Goal: Complete application form

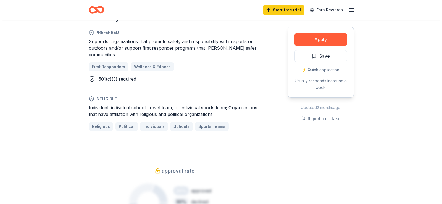
scroll to position [221, 0]
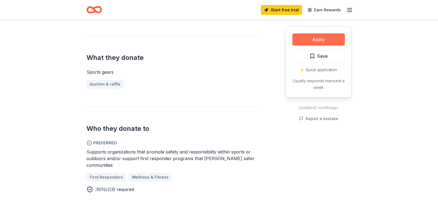
click at [318, 41] on button "Apply" at bounding box center [318, 39] width 53 height 12
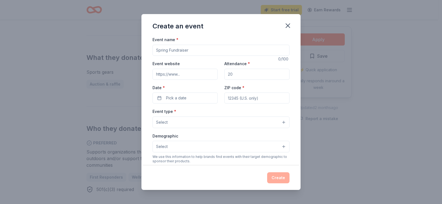
click at [166, 51] on input "Event name *" at bounding box center [221, 50] width 137 height 11
type input "2025 Orange County Police Athletic League (PAL) Golf Tournament"
click at [158, 73] on input "Event website" at bounding box center [185, 74] width 65 height 11
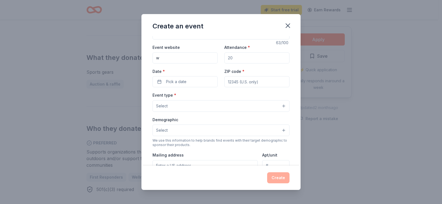
scroll to position [17, 0]
type input "[DOMAIN_NAME]"
type input "2"
type input "185"
click at [172, 80] on span "Pick a date" at bounding box center [176, 81] width 20 height 7
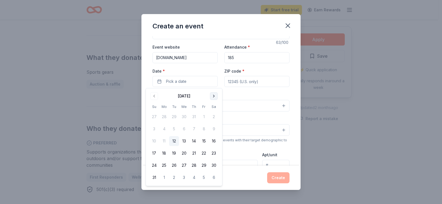
click at [214, 96] on button "Go to next month" at bounding box center [214, 96] width 8 height 8
click at [156, 94] on button "Go to previous month" at bounding box center [154, 96] width 8 height 8
click at [203, 153] on button "26" at bounding box center [204, 153] width 10 height 10
click at [235, 82] on input "ZIP code *" at bounding box center [256, 81] width 65 height 11
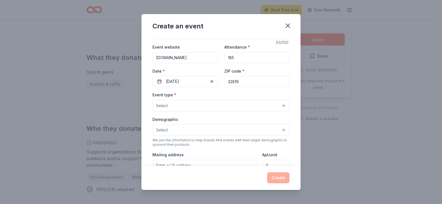
type input "32819"
click at [187, 103] on button "Select" at bounding box center [221, 106] width 137 height 12
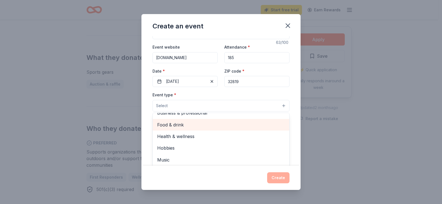
scroll to position [0, 0]
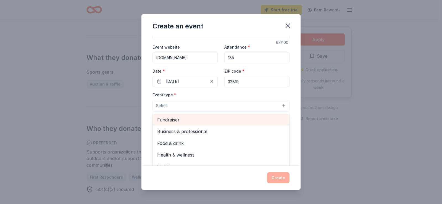
click at [174, 121] on span "Fundraiser" at bounding box center [221, 119] width 128 height 7
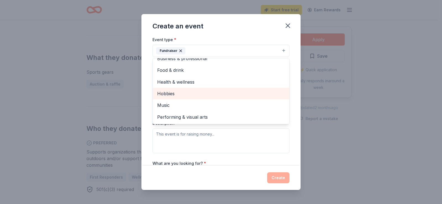
scroll to position [44, 0]
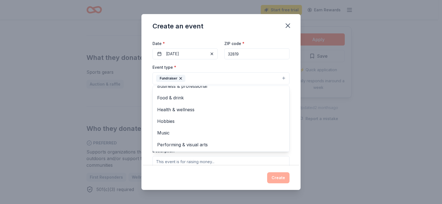
click at [212, 159] on div "Event type * Fundraiser Business & professional Food & drink Health & wellness …" at bounding box center [221, 122] width 137 height 117
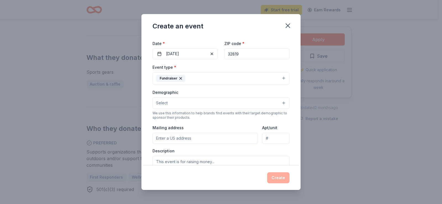
click at [178, 103] on button "Select" at bounding box center [221, 103] width 137 height 12
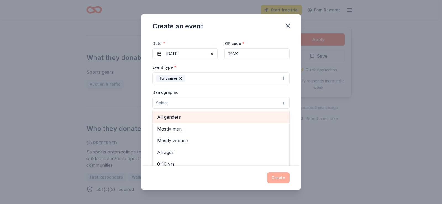
click at [179, 116] on span "All genders" at bounding box center [221, 117] width 128 height 7
click at [172, 119] on span "Mostly men" at bounding box center [221, 117] width 128 height 7
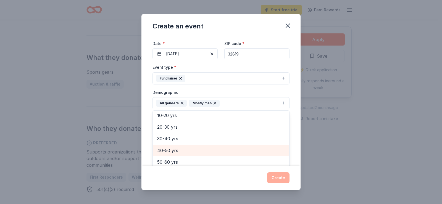
scroll to position [65, 0]
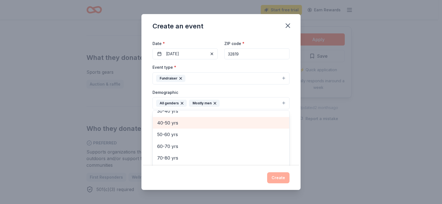
click at [169, 123] on span "40-50 yrs" at bounding box center [221, 122] width 128 height 7
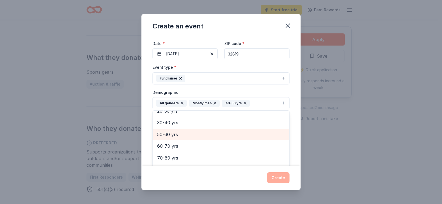
click at [172, 136] on span "50-60 yrs" at bounding box center [221, 134] width 128 height 7
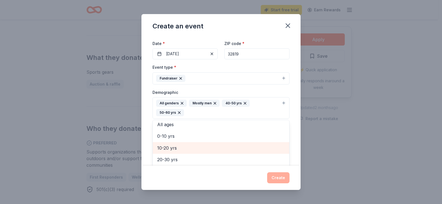
scroll to position [42, 0]
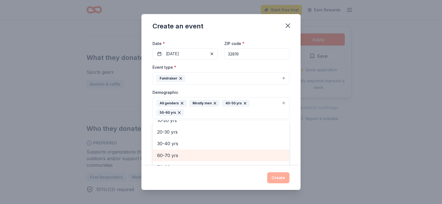
click at [173, 157] on span "60-70 yrs" at bounding box center [221, 155] width 128 height 7
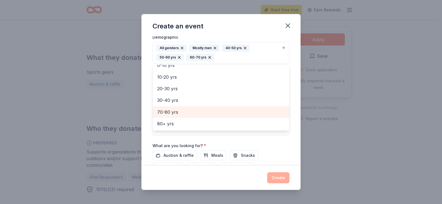
scroll to position [145, 0]
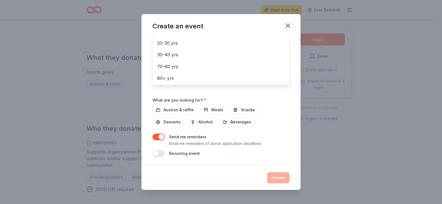
click at [181, 111] on div "Event name * 2025 Orange County Police Athletic League (PAL) Golf Tournament 63…" at bounding box center [221, 24] width 137 height 266
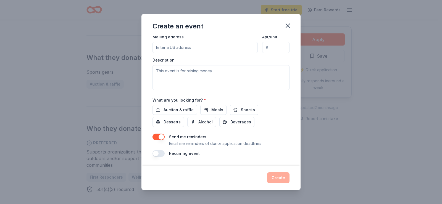
scroll to position [51, 0]
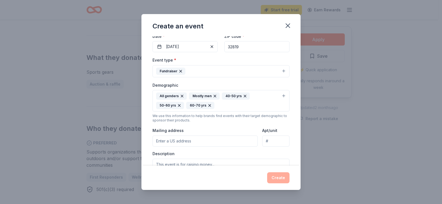
click at [172, 142] on input "Mailing address" at bounding box center [205, 141] width 105 height 11
type input "[STREET_ADDRESS]"
click at [262, 141] on input "[STREET_ADDRESS]" at bounding box center [275, 141] width 27 height 11
drag, startPoint x: 284, startPoint y: 141, endPoint x: 264, endPoint y: 140, distance: 19.2
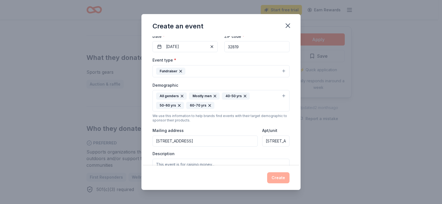
click at [264, 140] on input "[STREET_ADDRESS]" at bounding box center [275, 141] width 27 height 11
drag, startPoint x: 282, startPoint y: 142, endPoint x: 260, endPoint y: 141, distance: 21.3
click at [262, 141] on input "WAY [GEOGRAPHIC_DATA]" at bounding box center [275, 141] width 27 height 11
click at [280, 141] on input "[PERSON_NAME]" at bounding box center [275, 141] width 27 height 11
type input "O"
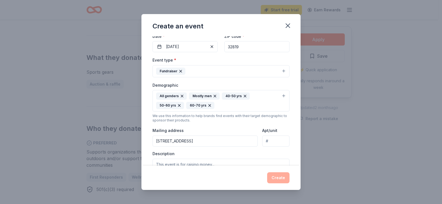
click at [278, 141] on input "Apt/unit" at bounding box center [275, 141] width 27 height 11
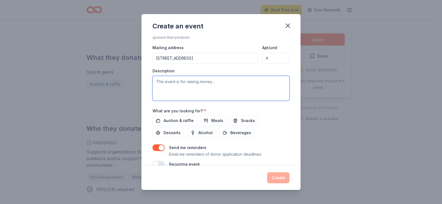
click at [185, 84] on textarea at bounding box center [221, 88] width 137 height 25
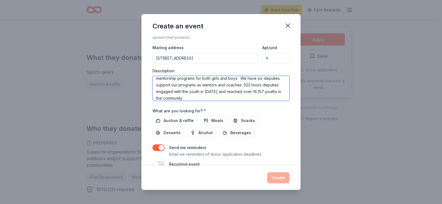
scroll to position [145, 0]
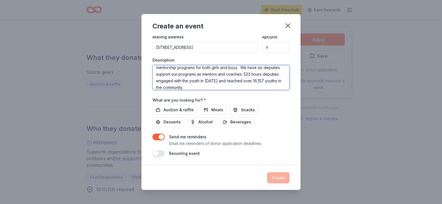
type textarea "Raise funds to support our PAL Programs throughout the year. We provide sports …"
click at [272, 129] on div "Event name * 2025 Orange County Police Athletic League (PAL) Golf Tournament 63…" at bounding box center [221, 24] width 137 height 266
click at [159, 154] on button "button" at bounding box center [159, 153] width 12 height 7
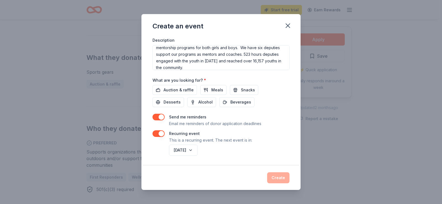
click at [236, 170] on div "Create" at bounding box center [220, 178] width 159 height 24
click at [238, 158] on div "Event name * 2025 Orange County Police Athletic League (PAL) Golf Tournament 63…" at bounding box center [220, 100] width 159 height 129
click at [239, 156] on div "[DATE]" at bounding box center [229, 150] width 122 height 13
click at [198, 151] on button "[DATE]" at bounding box center [183, 150] width 28 height 11
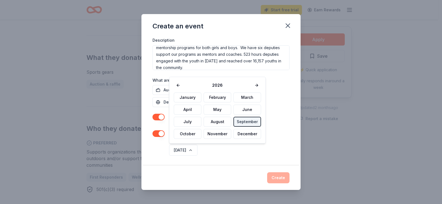
click at [233, 153] on div "[DATE]" at bounding box center [229, 150] width 122 height 13
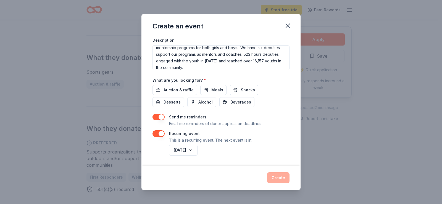
click at [278, 177] on div "Create" at bounding box center [221, 177] width 137 height 11
click at [237, 155] on div "[DATE]" at bounding box center [229, 150] width 122 height 13
click at [197, 150] on button "[DATE]" at bounding box center [183, 150] width 28 height 11
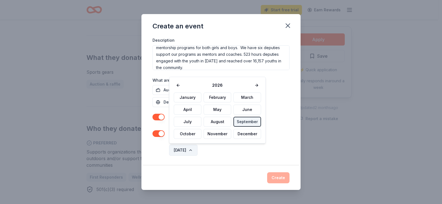
click at [197, 150] on button "[DATE]" at bounding box center [183, 150] width 28 height 11
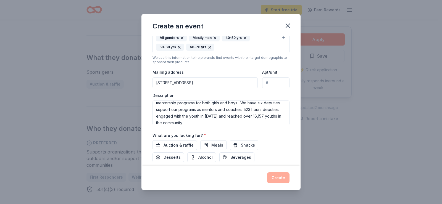
scroll to position [82, 0]
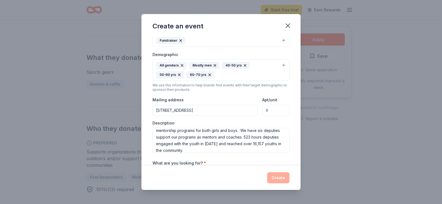
click at [186, 116] on div "Event type * Fundraiser Demographic All genders Mostly men 40-50 yrs 50-60 yrs …" at bounding box center [221, 89] width 137 height 127
click at [195, 110] on input "[STREET_ADDRESS]" at bounding box center [205, 110] width 105 height 11
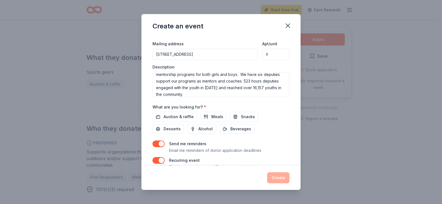
scroll to position [165, 0]
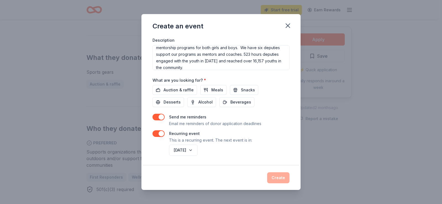
click at [193, 164] on div "Event name * 2025 Orange County Police Athletic League (PAL) Golf Tournament 63…" at bounding box center [220, 100] width 159 height 129
click at [280, 179] on div "Create" at bounding box center [221, 177] width 137 height 11
click at [247, 138] on p "This is a recurring event. The next event is in:" at bounding box center [210, 140] width 83 height 7
click at [198, 147] on button "[DATE]" at bounding box center [183, 150] width 28 height 11
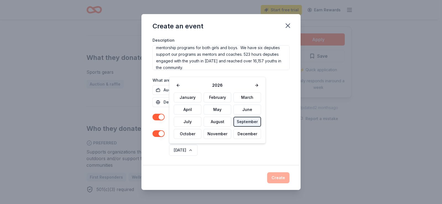
click at [246, 124] on button "September" at bounding box center [247, 122] width 28 height 10
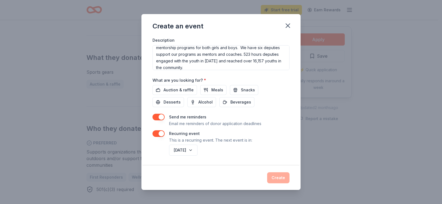
click at [214, 127] on div "Send me reminders Email me reminders of donor application deadlines Recurring e…" at bounding box center [221, 135] width 137 height 43
click at [183, 89] on span "Auction & raffle" at bounding box center [179, 90] width 30 height 7
click at [278, 177] on button "Create" at bounding box center [278, 177] width 22 height 11
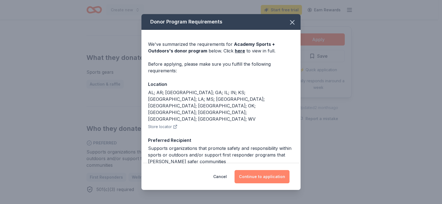
click at [274, 178] on button "Continue to application" at bounding box center [262, 176] width 55 height 13
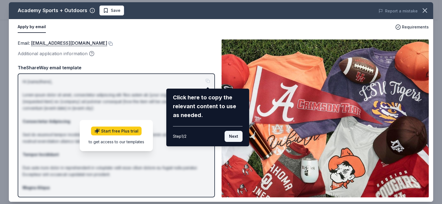
click at [236, 138] on button "Next" at bounding box center [234, 136] width 18 height 11
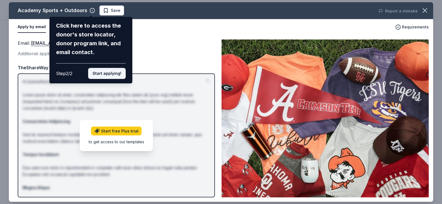
click at [108, 74] on button "Start applying!" at bounding box center [107, 73] width 38 height 11
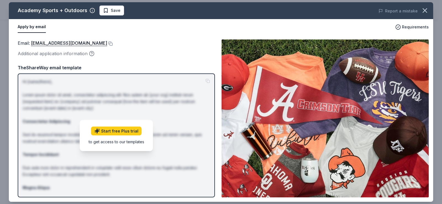
click at [78, 100] on p "Hi [name/there], Lorem ipsum dolor sit amet, consectetur adipiscing elit. Nos a…" at bounding box center [116, 161] width 187 height 166
click at [151, 54] on div "Additional application information" at bounding box center [116, 53] width 197 height 7
click at [114, 9] on span "Save" at bounding box center [116, 10] width 10 height 7
click at [82, 44] on link "[EMAIL_ADDRESS][DOMAIN_NAME]" at bounding box center [69, 43] width 76 height 7
click at [104, 42] on link "[EMAIL_ADDRESS][DOMAIN_NAME]" at bounding box center [69, 43] width 76 height 7
